Goal: Task Accomplishment & Management: Use online tool/utility

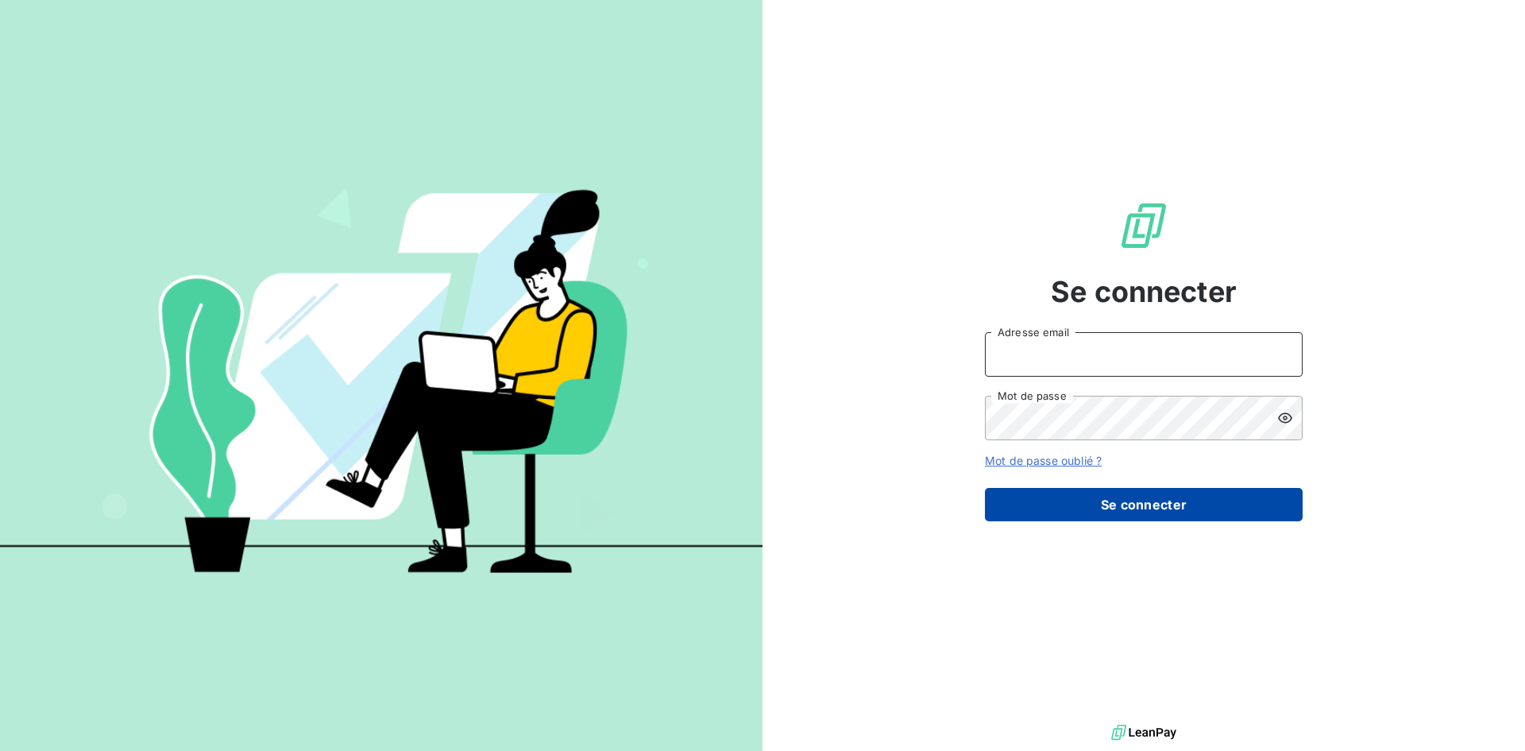
type input "[EMAIL_ADDRESS][DOMAIN_NAME]"
click at [1107, 515] on button "Se connecter" at bounding box center [1144, 504] width 318 height 33
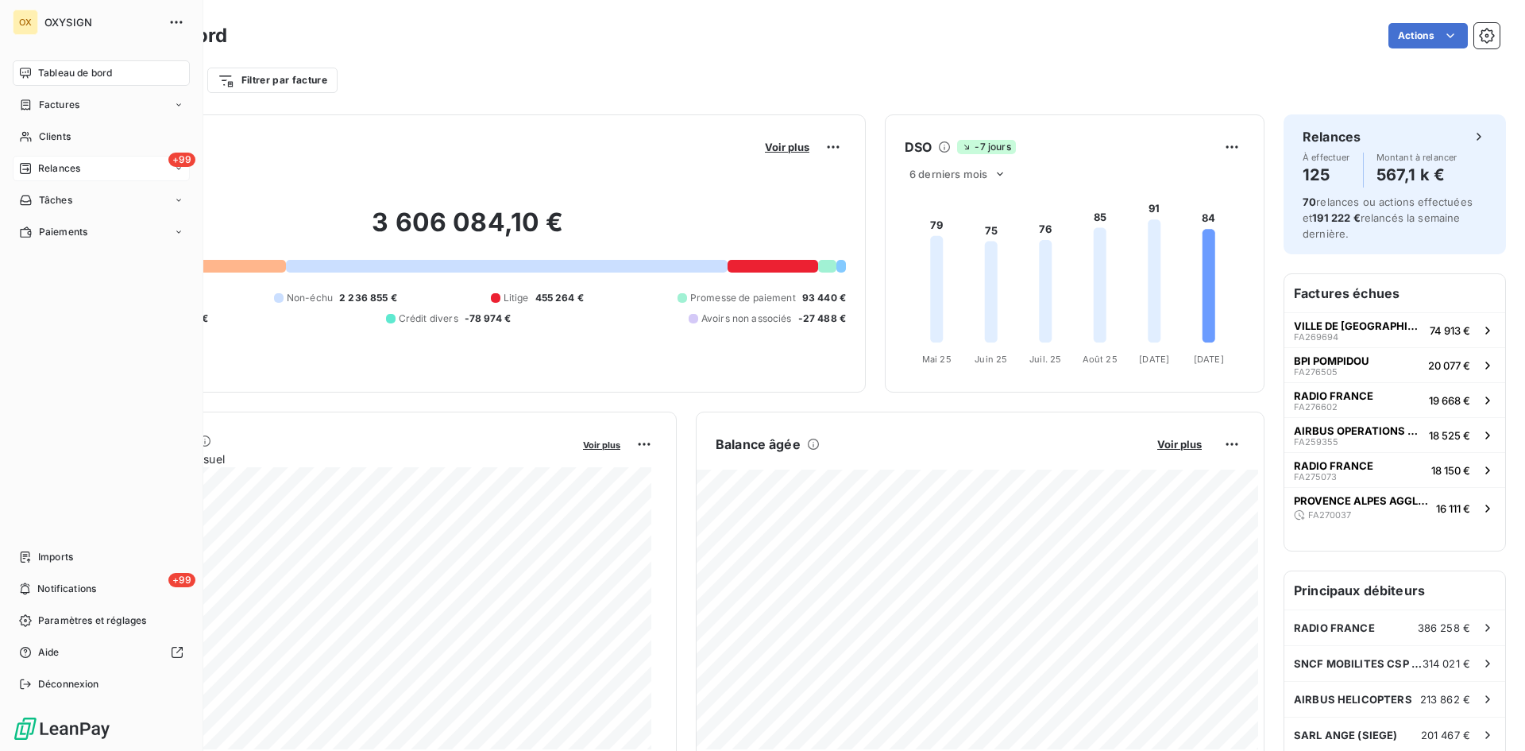
click at [77, 168] on span "Relances" at bounding box center [59, 168] width 42 height 14
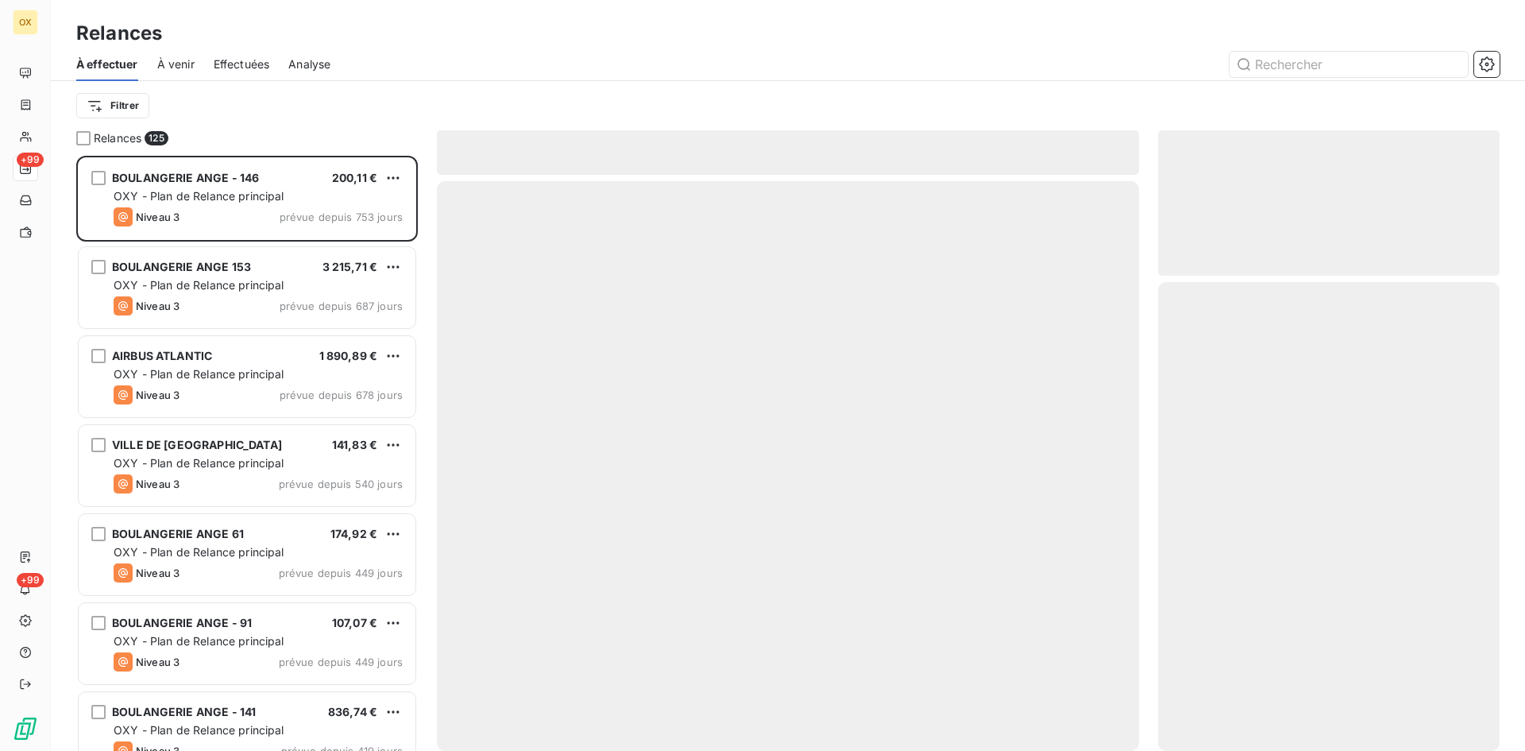
scroll to position [583, 330]
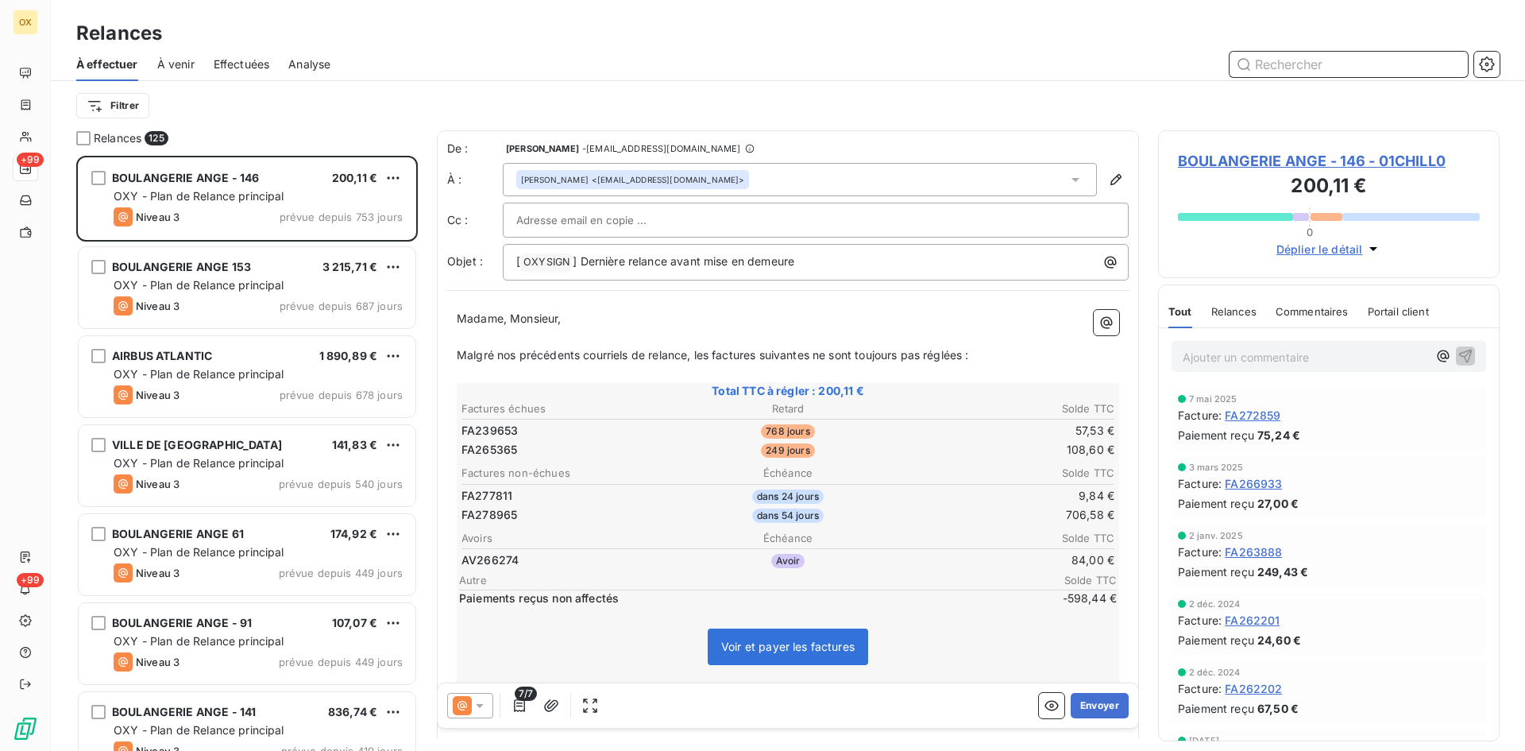
click at [251, 61] on span "Effectuées" at bounding box center [242, 64] width 56 height 16
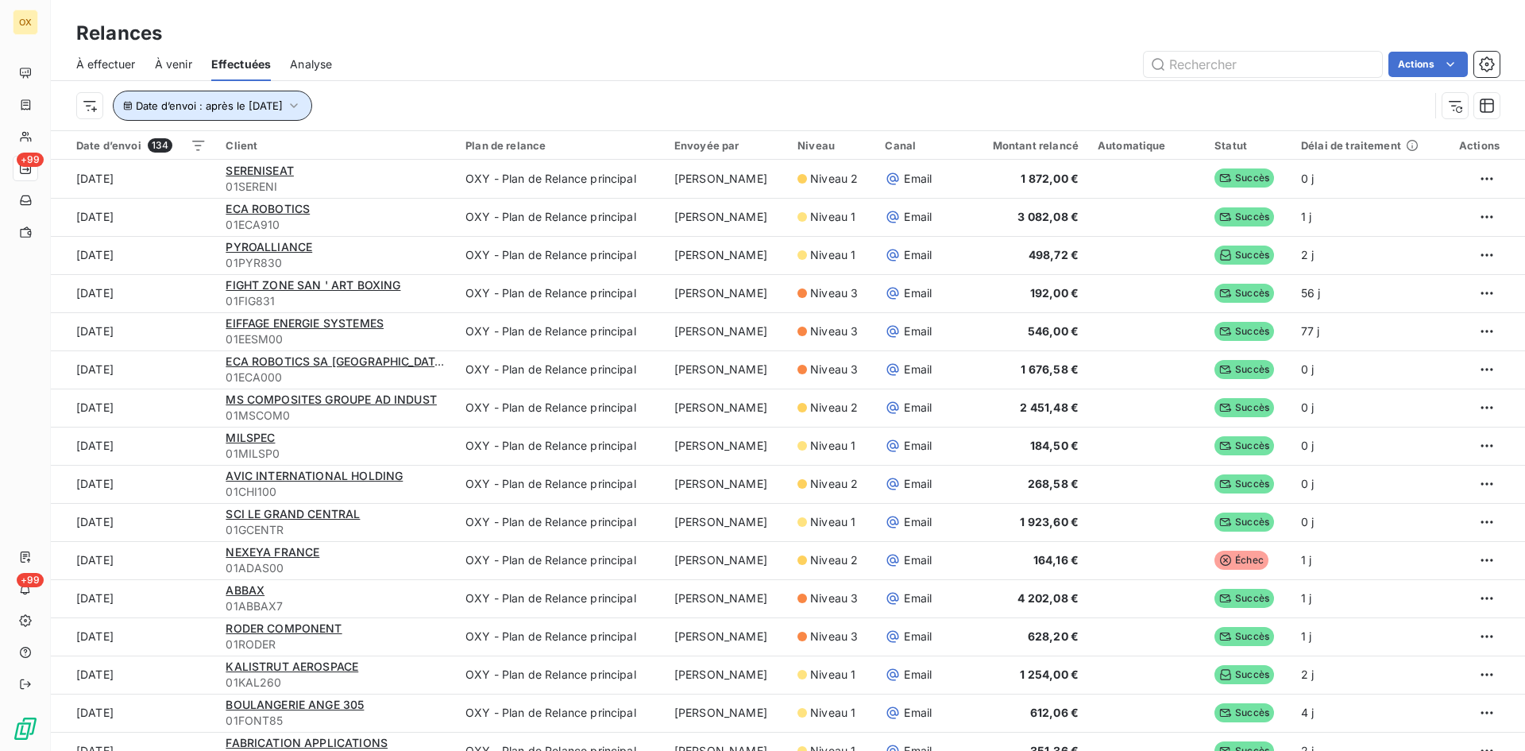
click at [298, 105] on icon "button" at bounding box center [294, 105] width 8 height 5
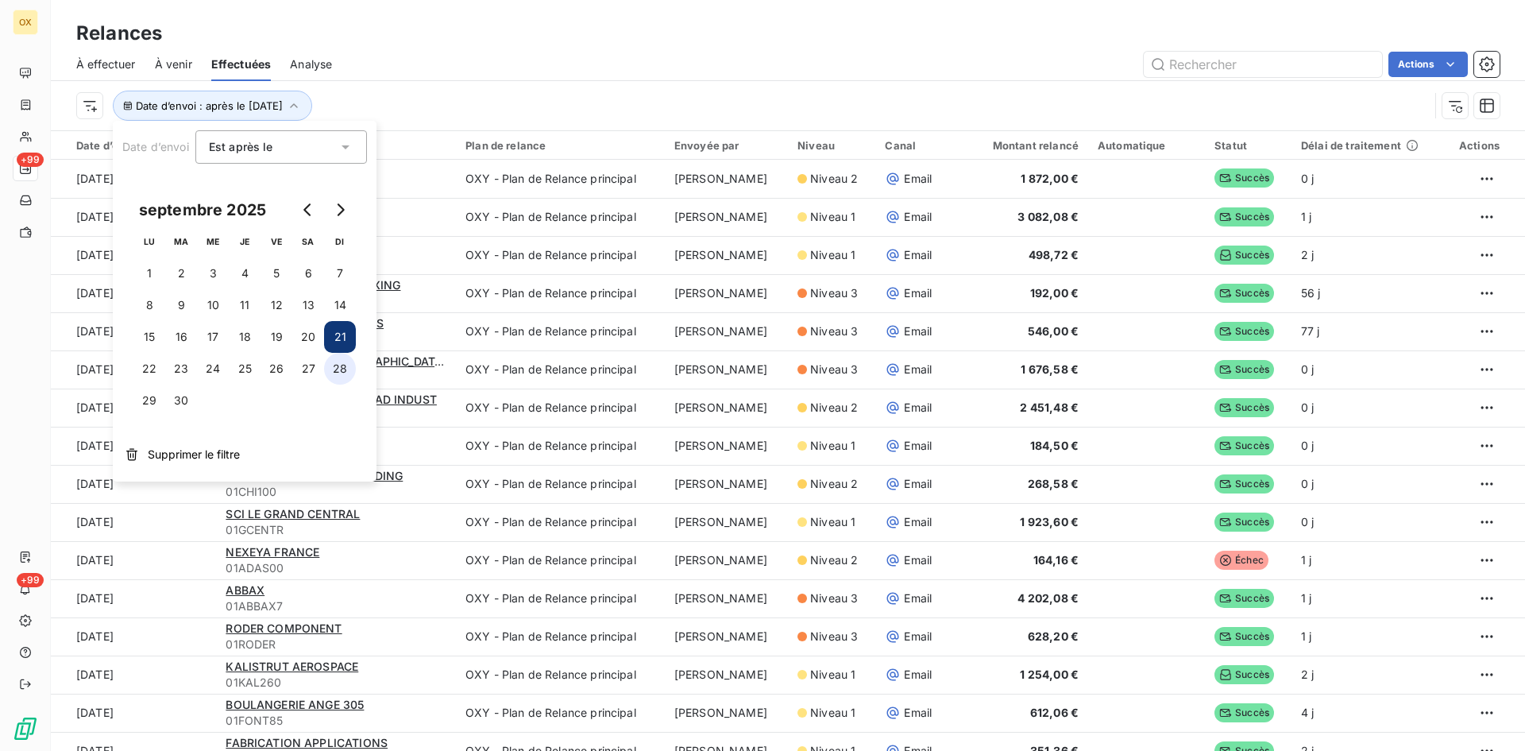
click at [338, 369] on button "28" at bounding box center [340, 369] width 32 height 32
click at [448, 102] on div "Date d’envoi : après le [DATE]" at bounding box center [752, 106] width 1353 height 30
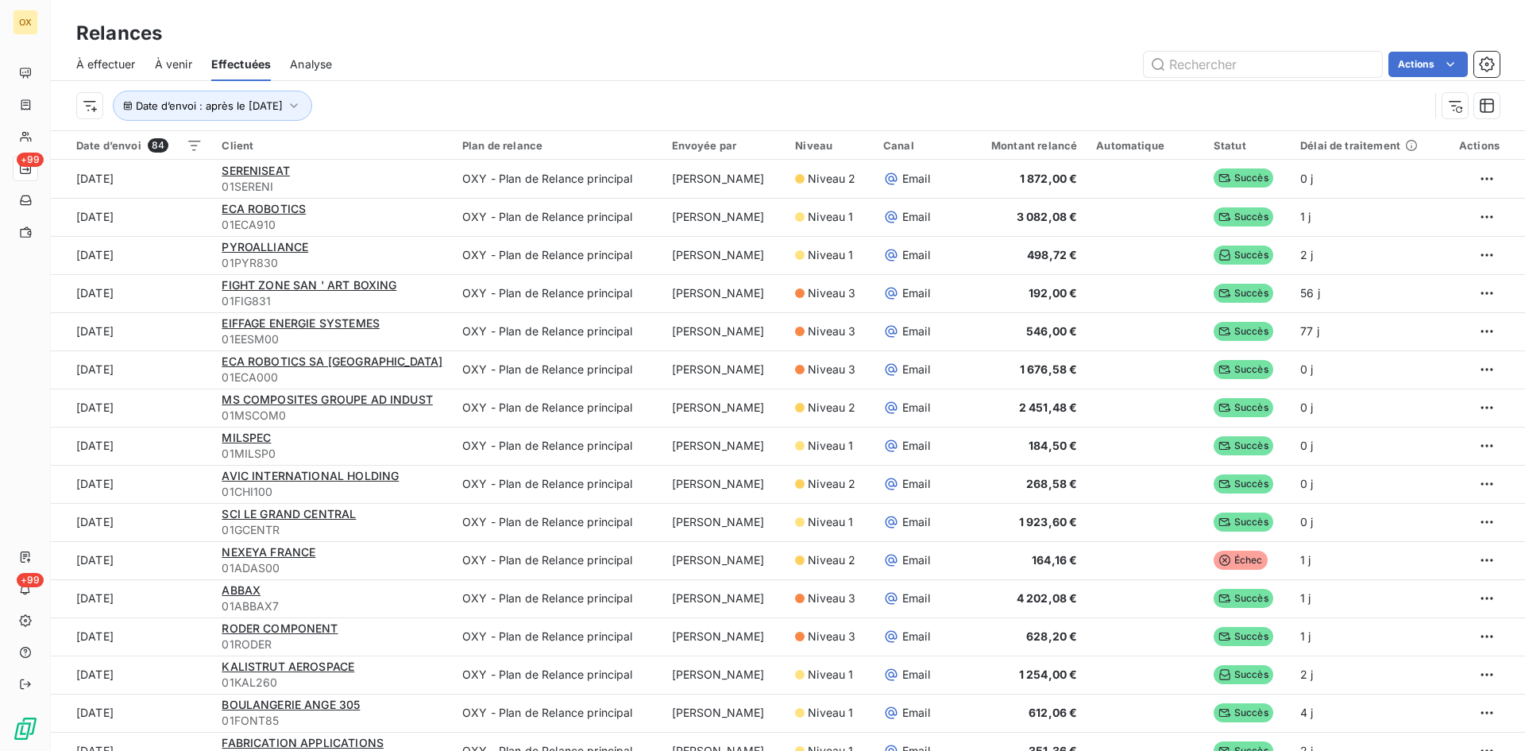
click at [431, 94] on div "Date d’envoi : après le [DATE]" at bounding box center [752, 106] width 1353 height 30
click at [1437, 67] on html "OX +99 +99 Relances À effectuer À venir Effectuées Analyse Actions Date d’envoi…" at bounding box center [762, 375] width 1525 height 751
drag, startPoint x: 1365, startPoint y: 102, endPoint x: 663, endPoint y: 109, distance: 701.5
click at [670, 108] on html "OX +99 +99 Relances À effectuer À venir Effectuées Analyse Actions Exporter les…" at bounding box center [762, 375] width 1525 height 751
click at [1357, 101] on div "Exporter les relances (84 relances)" at bounding box center [1348, 99] width 222 height 25
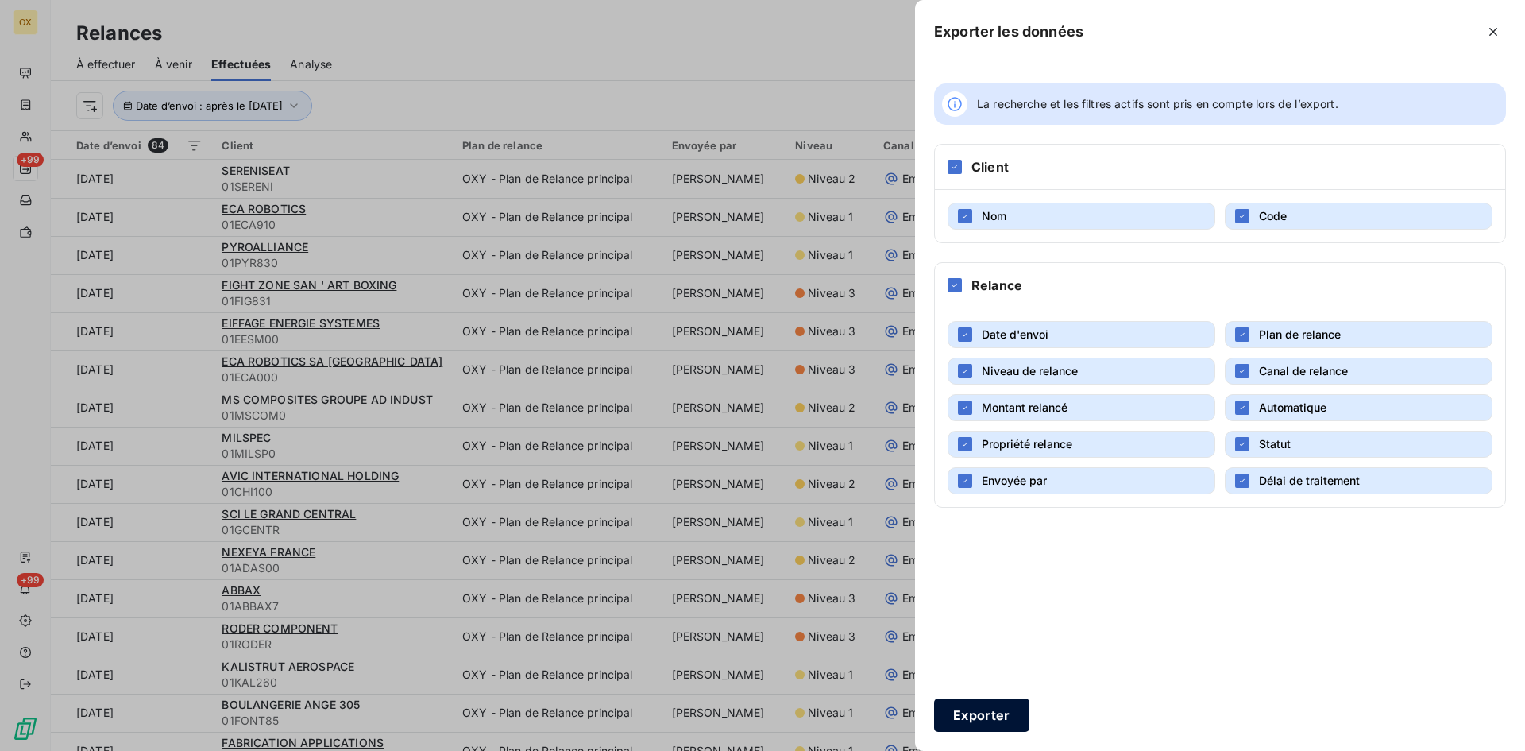
click at [976, 715] on button "Exporter" at bounding box center [981, 714] width 95 height 33
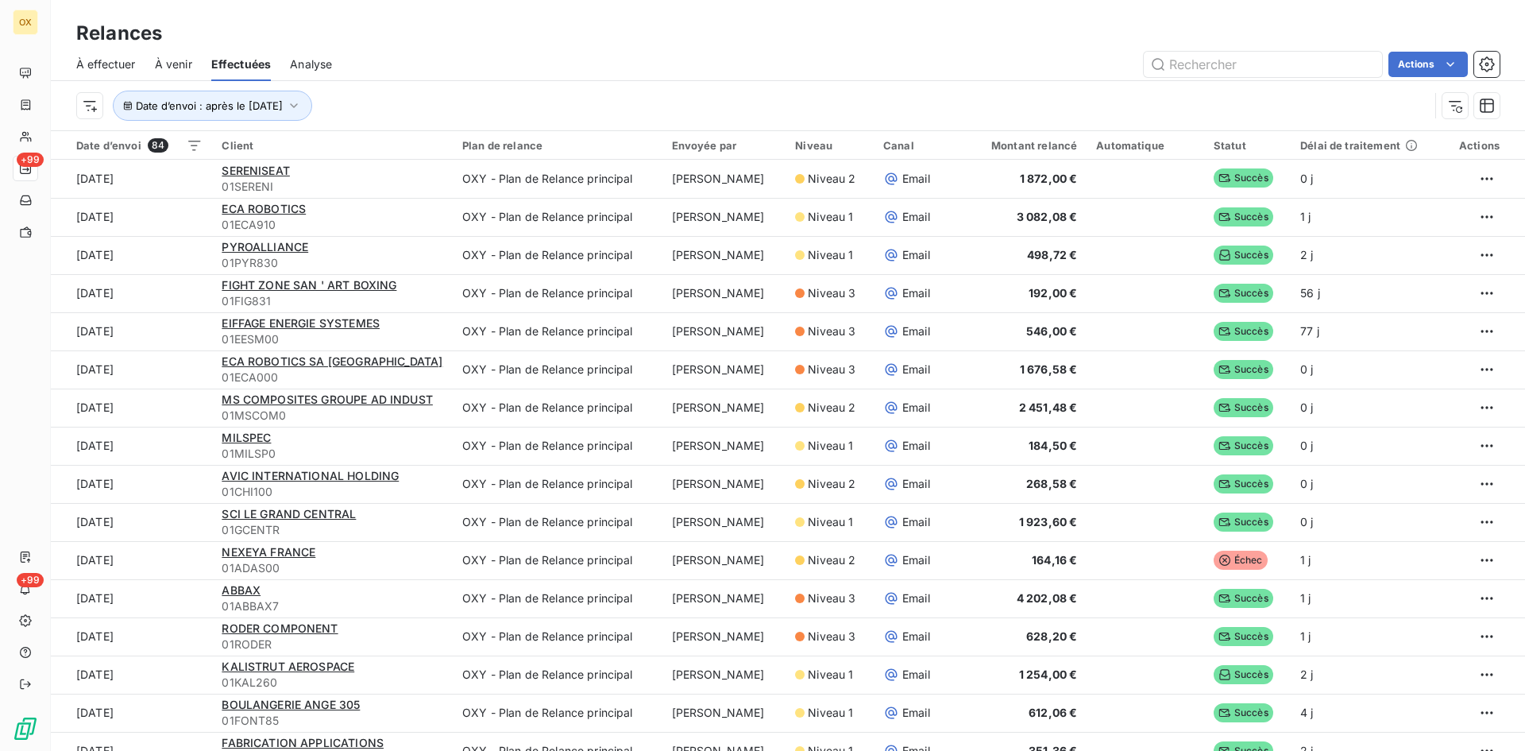
click at [1096, 66] on div "Actions" at bounding box center [925, 64] width 1149 height 25
click at [1435, 60] on html "OX +99 +99 Relances À effectuer À venir Effectuées Analyse Actions Date d’envoi…" at bounding box center [762, 375] width 1525 height 751
click at [942, 36] on html "OX +99 +99 Relances À effectuer À venir Effectuées Analyse Actions Exporter les…" at bounding box center [762, 375] width 1525 height 751
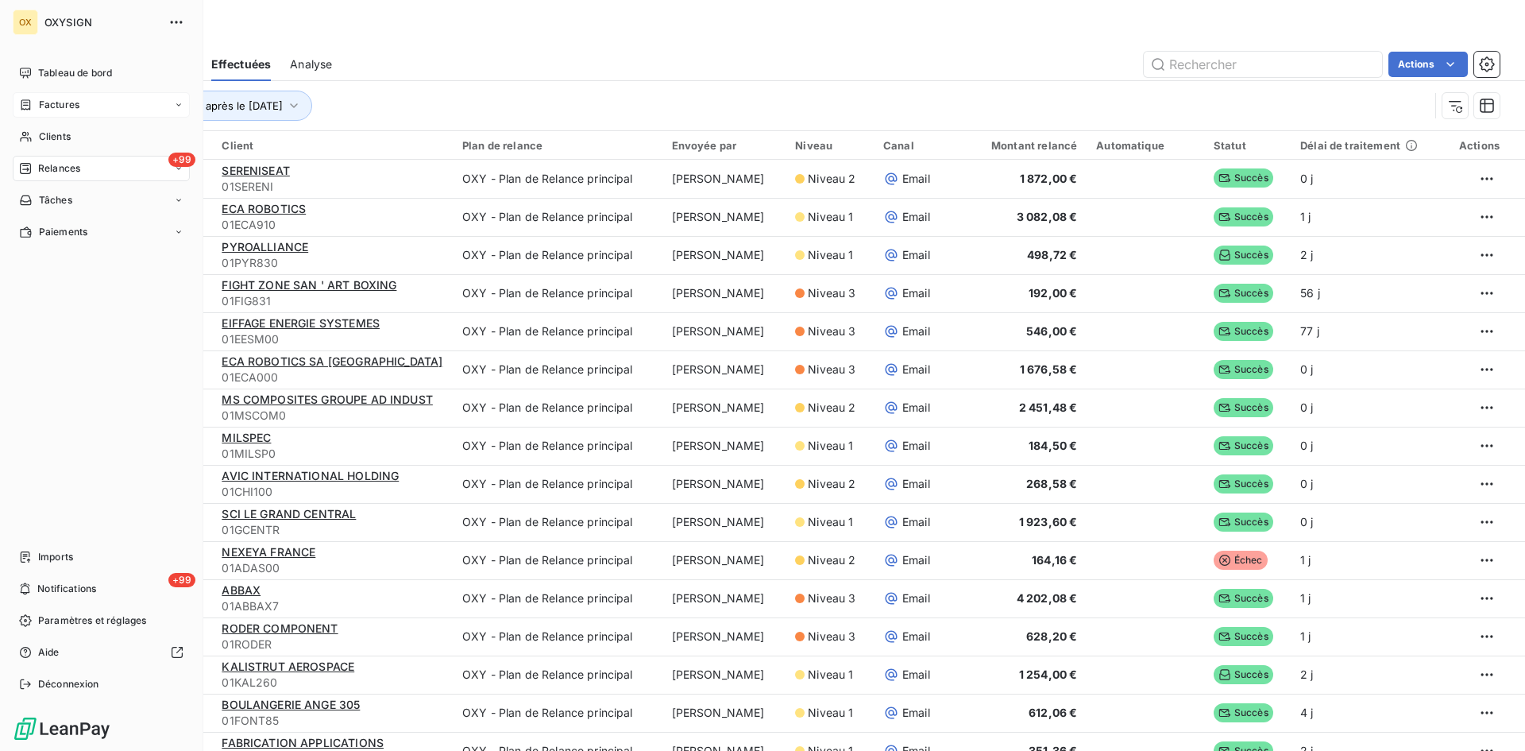
click at [59, 105] on span "Factures" at bounding box center [59, 105] width 41 height 14
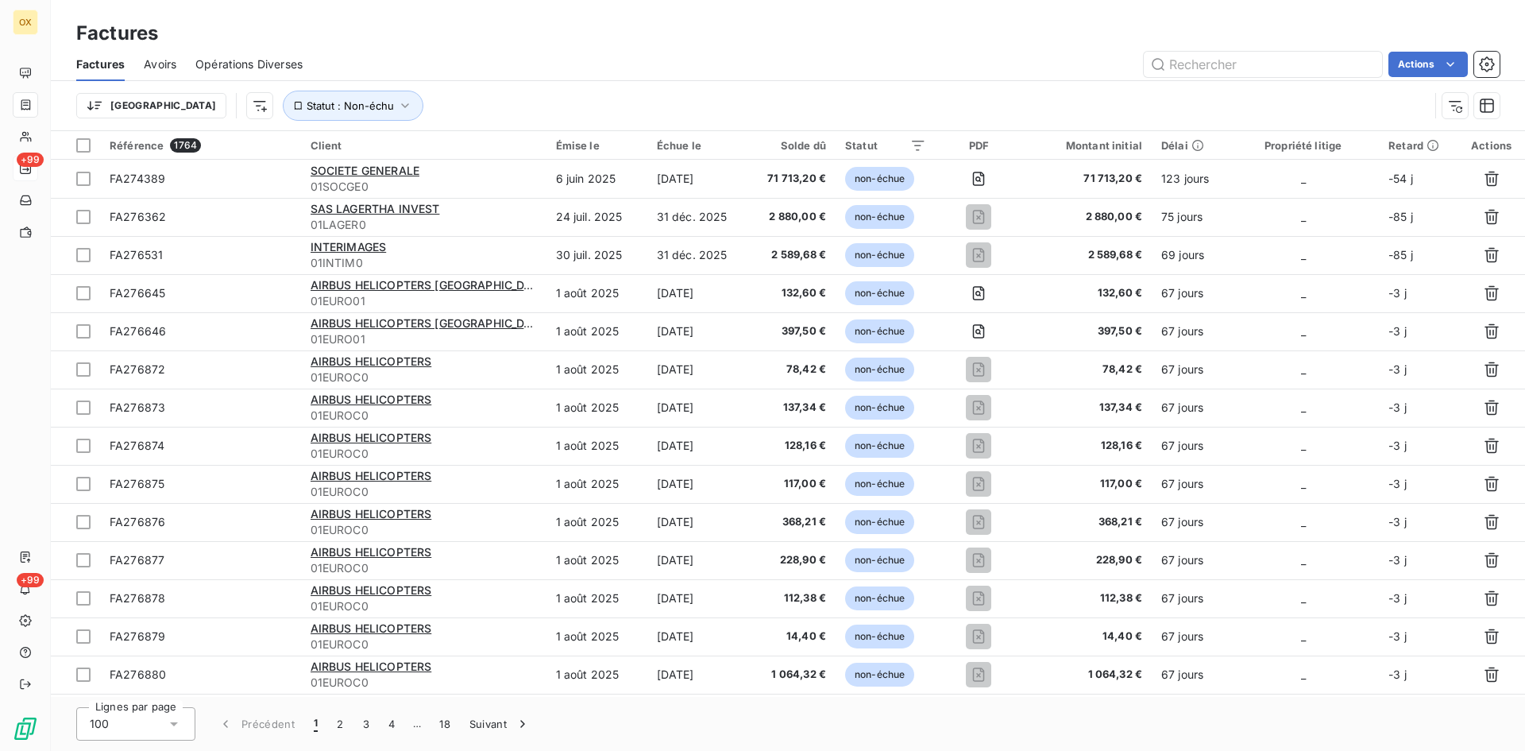
click at [438, 99] on div "Trier Statut : Non-échu" at bounding box center [752, 106] width 1353 height 30
click at [401, 106] on icon "button" at bounding box center [404, 105] width 7 height 5
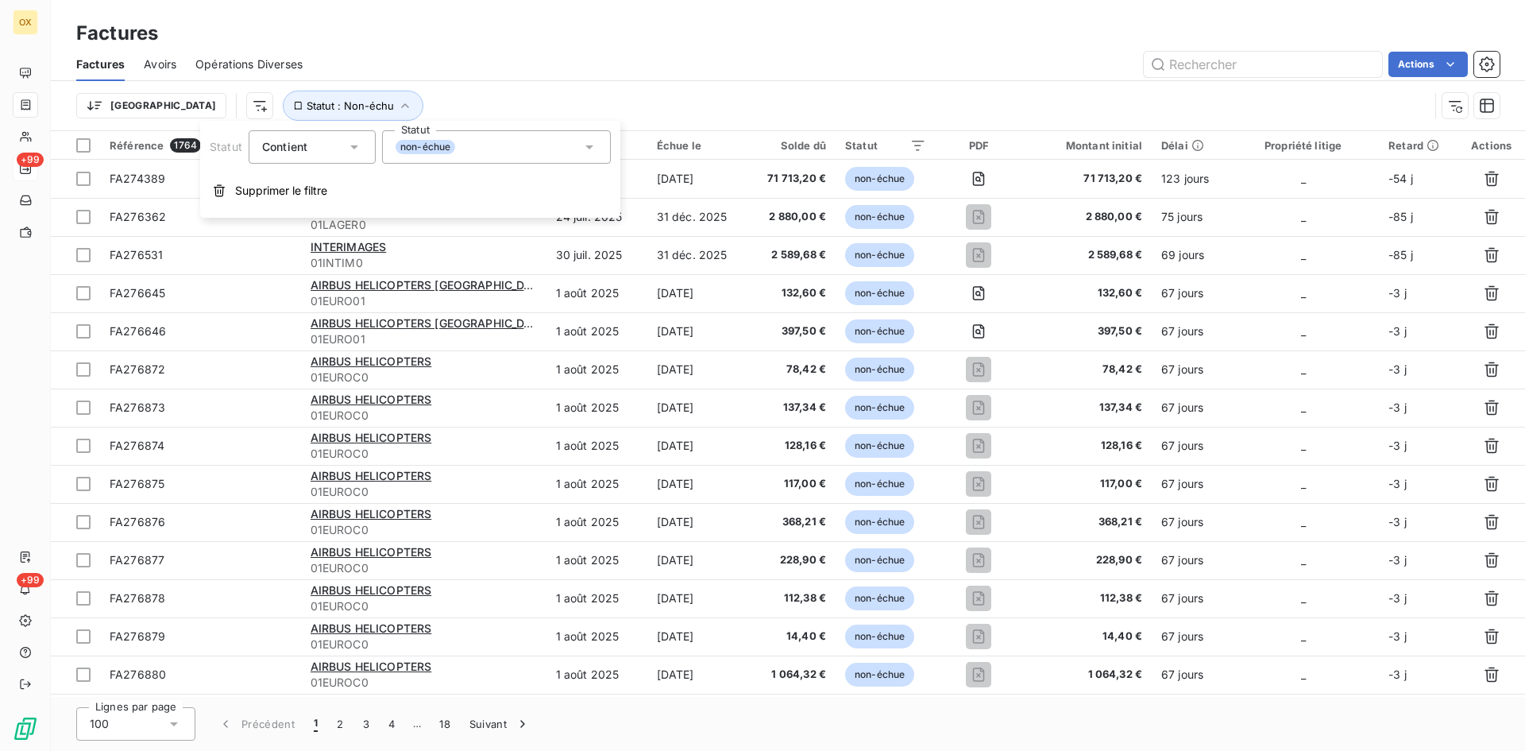
click at [582, 149] on icon at bounding box center [590, 147] width 16 height 16
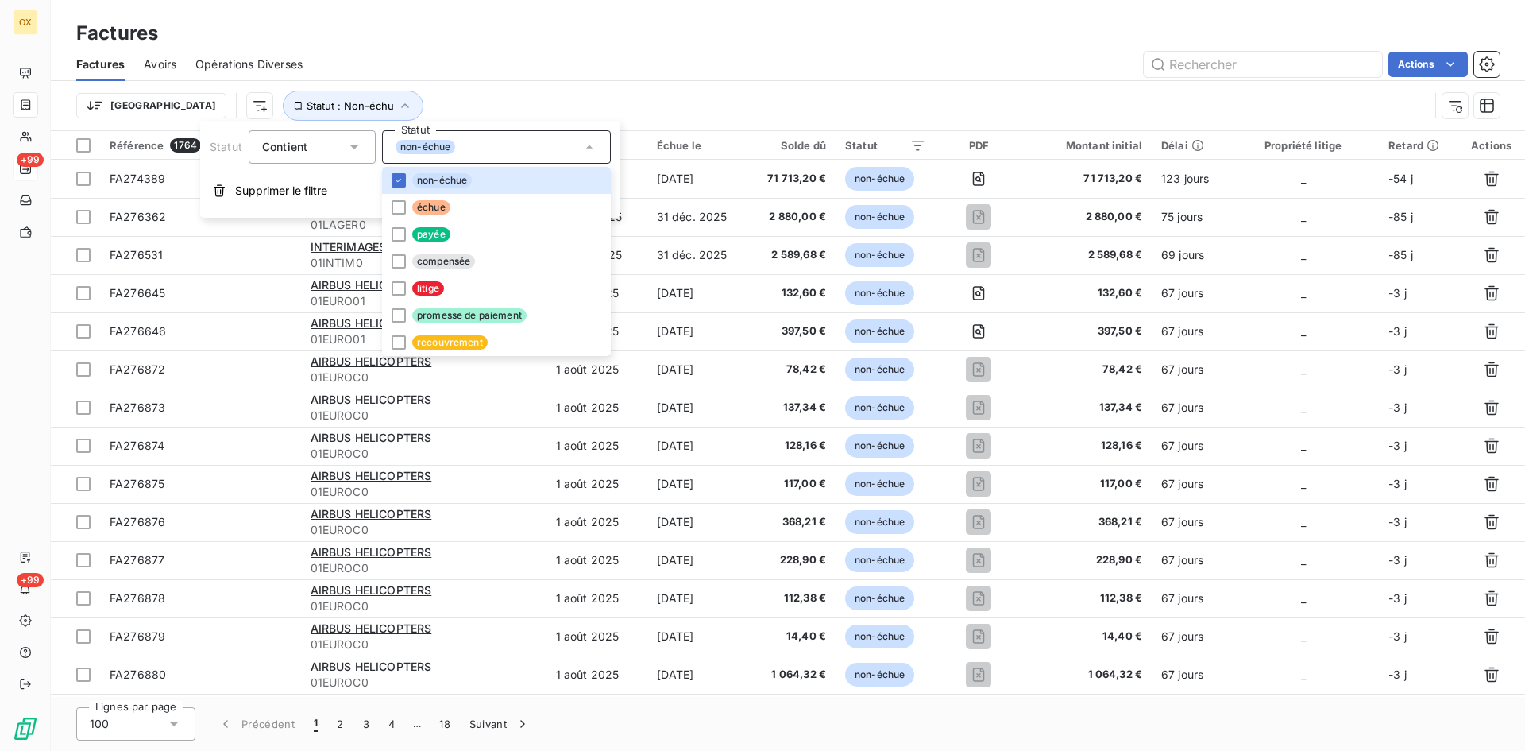
click at [628, 91] on div "Trier Statut : Non-échu" at bounding box center [752, 106] width 1353 height 30
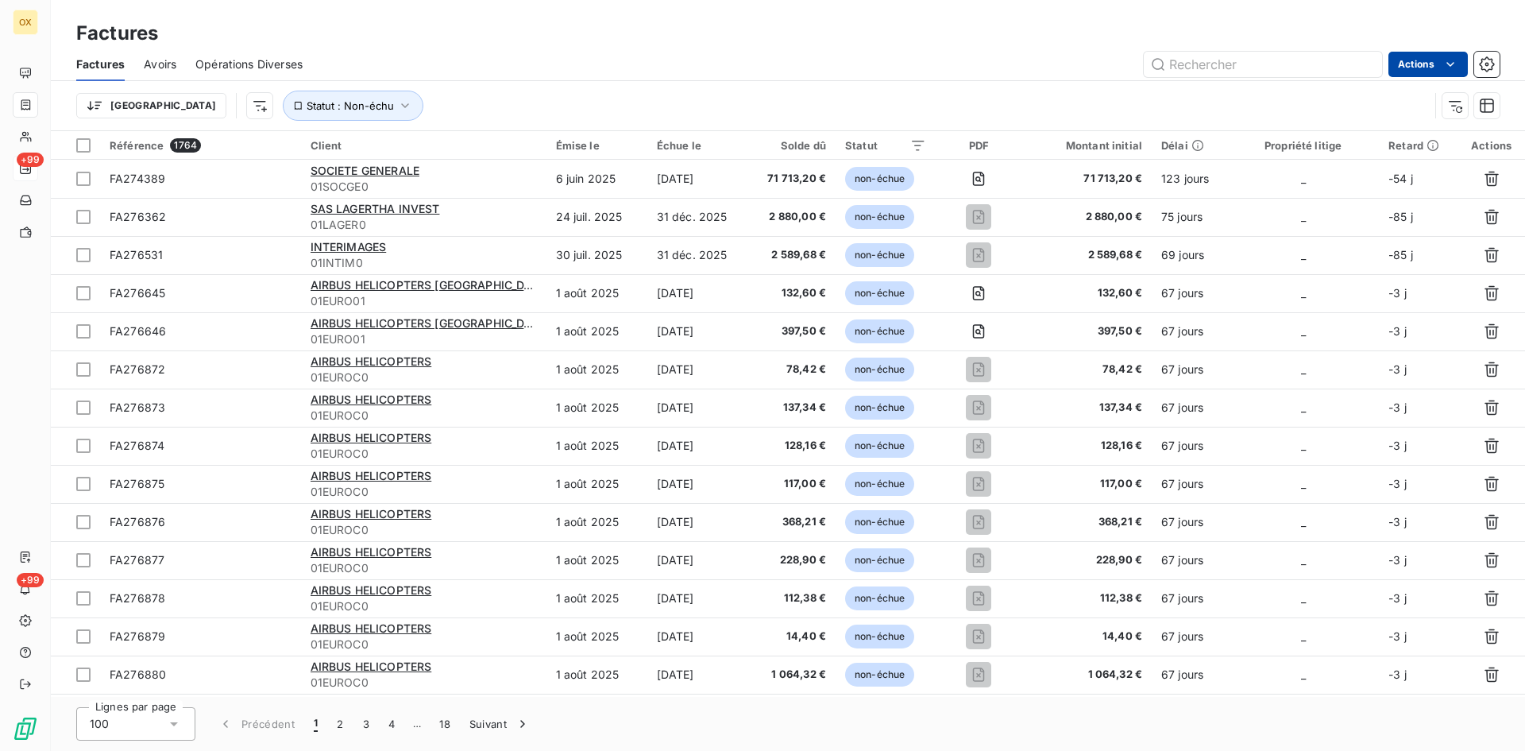
click at [1416, 65] on html "OX +99 +99 Factures Factures Avoirs Opérations Diverses Actions Trier Statut : …" at bounding box center [762, 375] width 1525 height 751
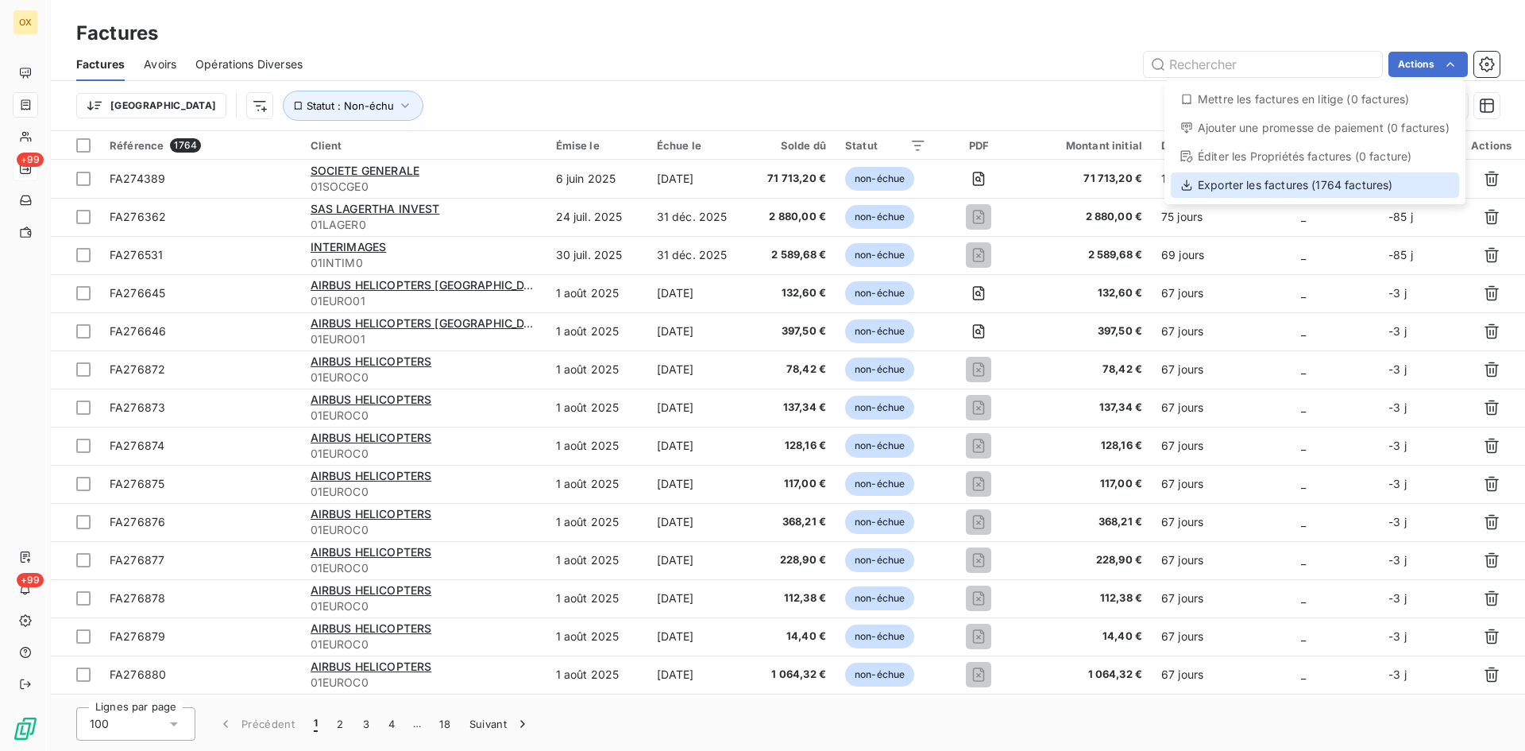
click at [1285, 187] on div "Exporter les factures (1764 factures)" at bounding box center [1315, 184] width 288 height 25
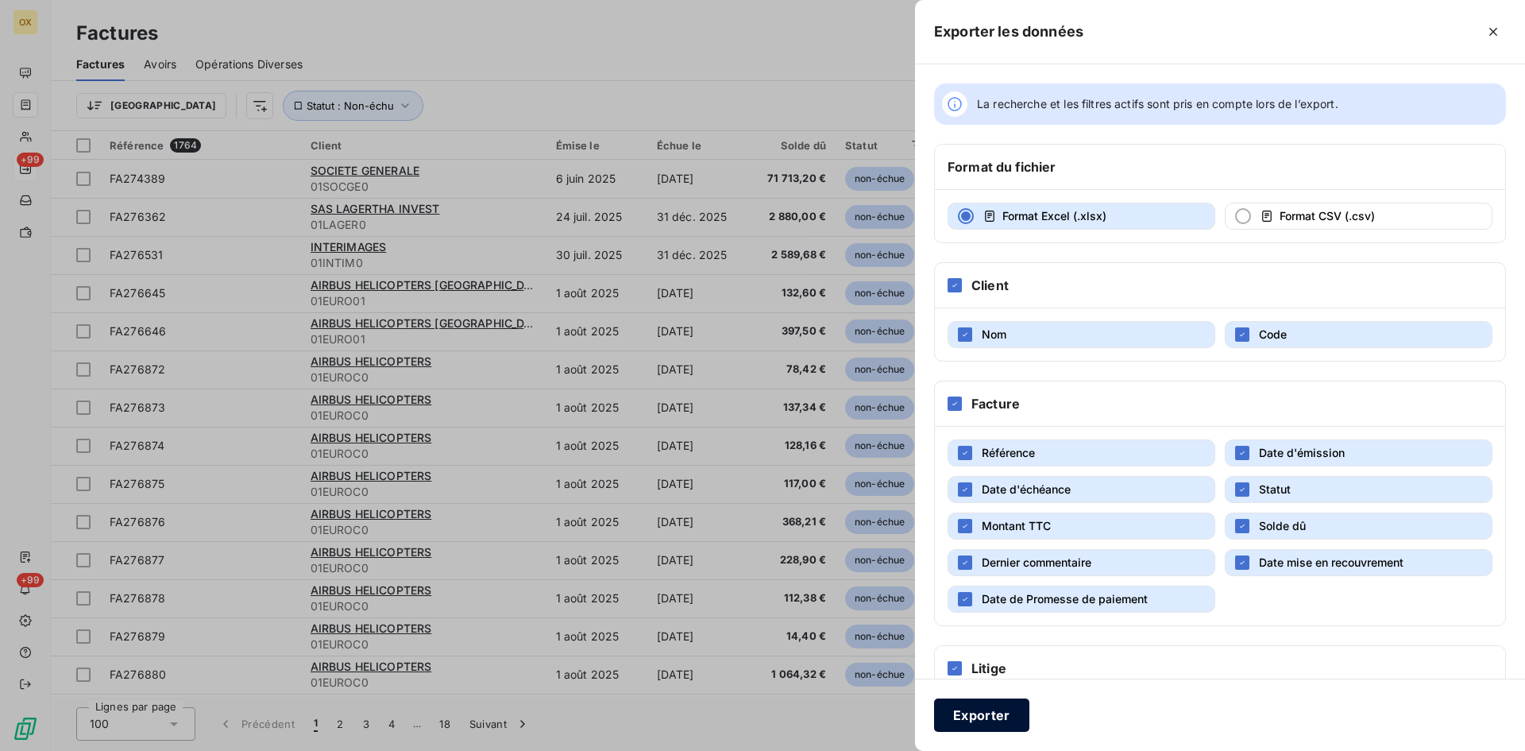
click at [982, 715] on button "Exporter" at bounding box center [981, 714] width 95 height 33
